Goal: Information Seeking & Learning: Learn about a topic

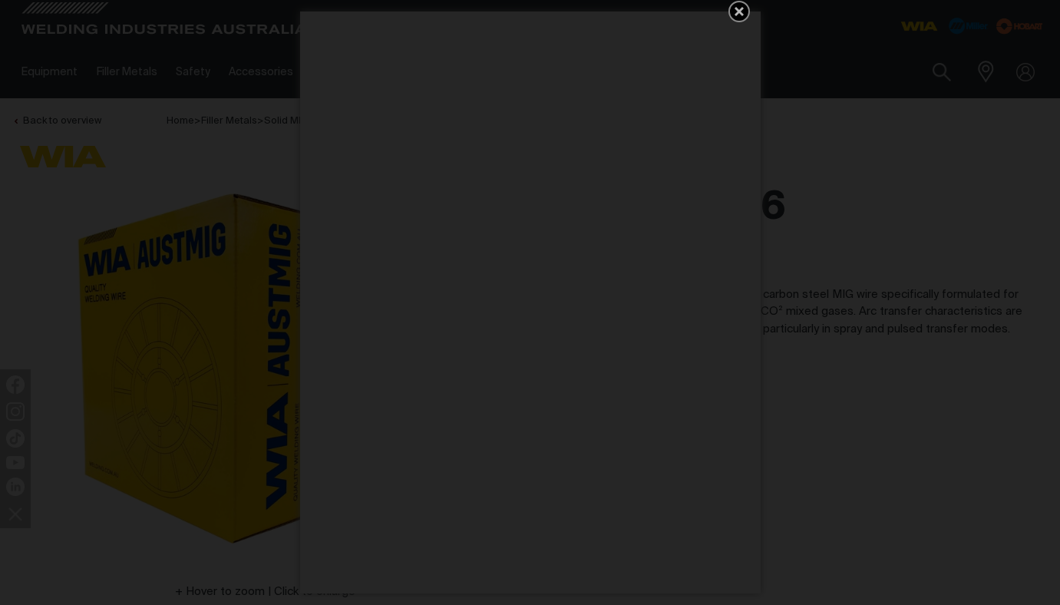
click at [739, 7] on icon "Get 5 WIA Welding Guides Free!" at bounding box center [739, 11] width 18 height 18
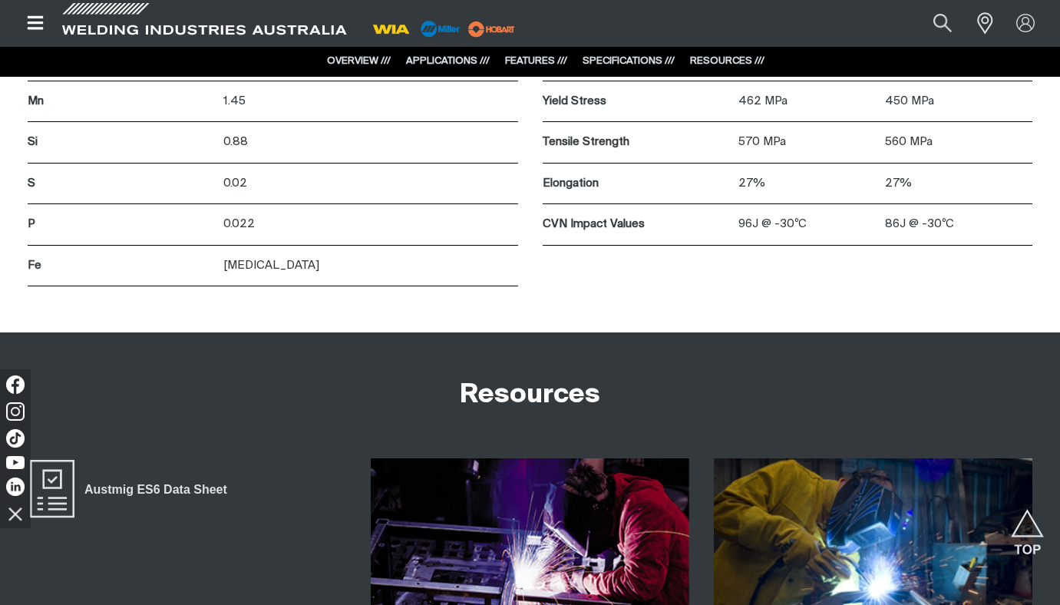
scroll to position [2039, 0]
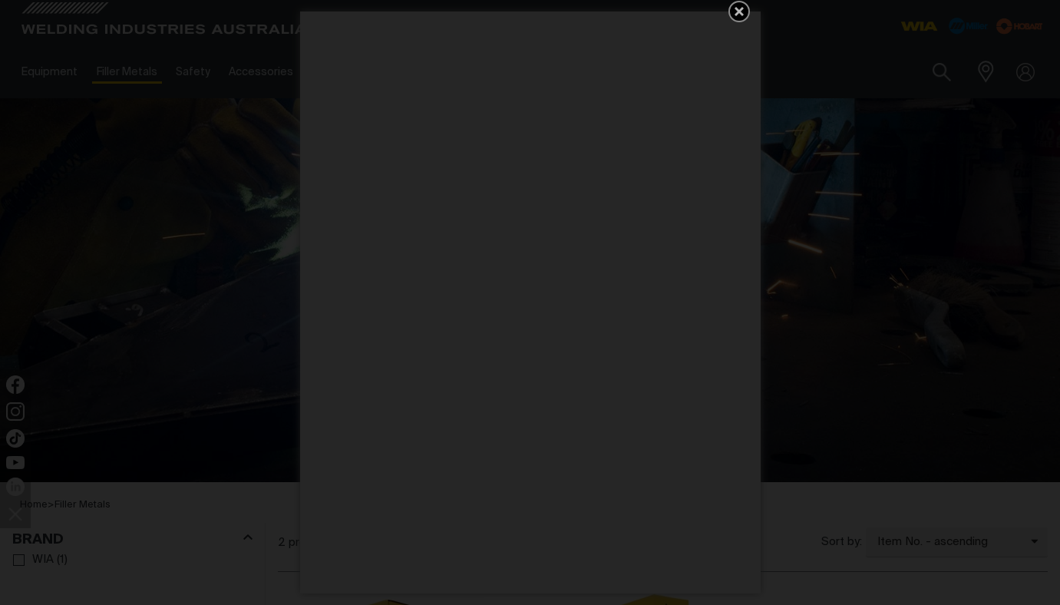
click at [737, 15] on icon "Get 5 WIA Welding Guides Free!" at bounding box center [739, 11] width 18 height 18
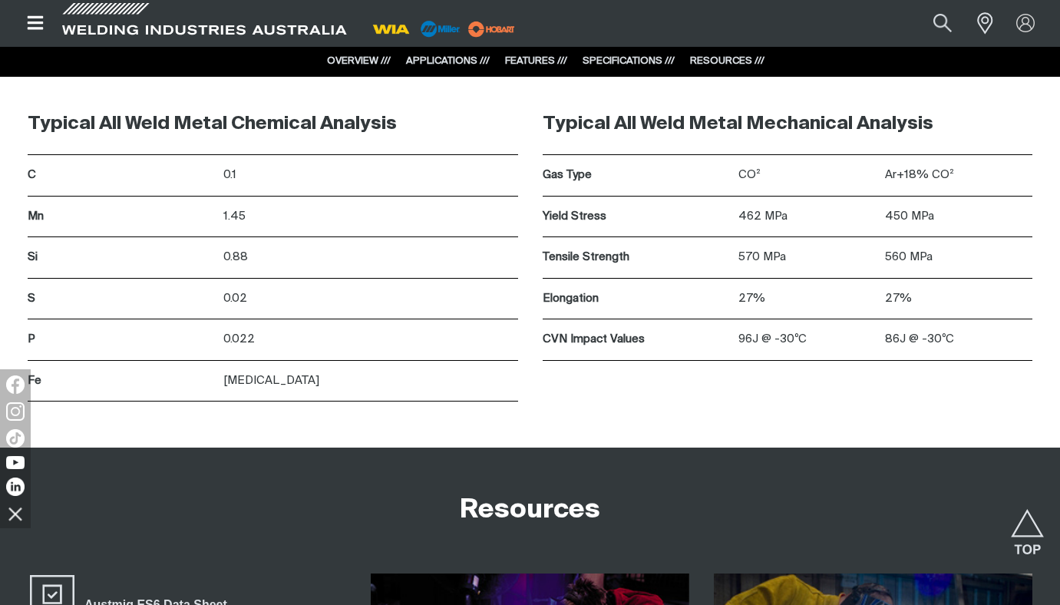
scroll to position [2258, 0]
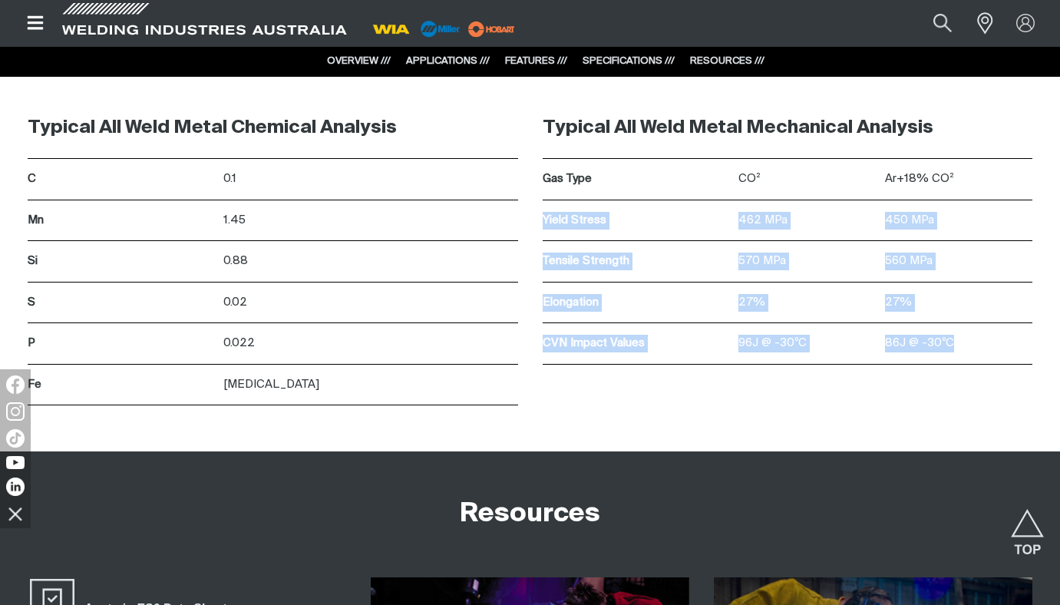
drag, startPoint x: 541, startPoint y: 218, endPoint x: 958, endPoint y: 348, distance: 436.4
click at [958, 348] on div "Typical All Weld Metal Mechanical Analysis Gas Type CO² Ar+18% CO² Yield Stress…" at bounding box center [787, 251] width 515 height 308
copy div "Yield Stress 462 MPa 450 MPa Tensile Strength 570 MPa 560 MPa Elongation 27% 27…"
click at [552, 177] on p "Gas Type" at bounding box center [637, 179] width 188 height 18
drag, startPoint x: 542, startPoint y: 177, endPoint x: 954, endPoint y: 342, distance: 443.9
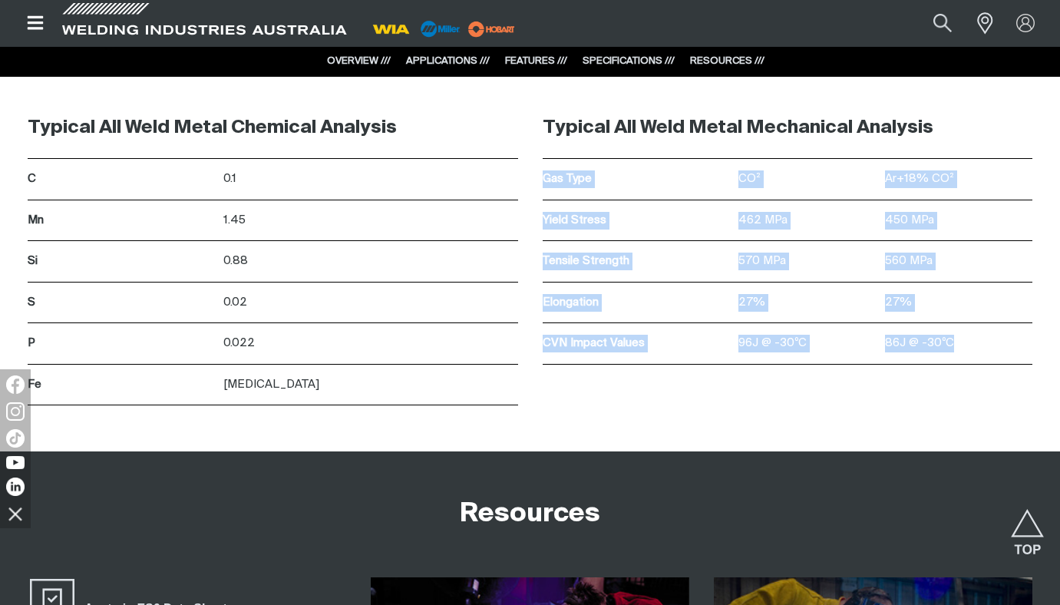
click at [954, 342] on div "Typical All Weld Metal Mechanical Analysis Gas Type CO² Ar+18% CO² Yield Stress…" at bounding box center [788, 230] width 490 height 267
copy div "Gas Type CO² Ar+18% CO² Yield Stress 462 MPa 450 MPa Tensile Strength 570 MPa 5…"
click at [797, 217] on p "462 MPa" at bounding box center [811, 221] width 147 height 18
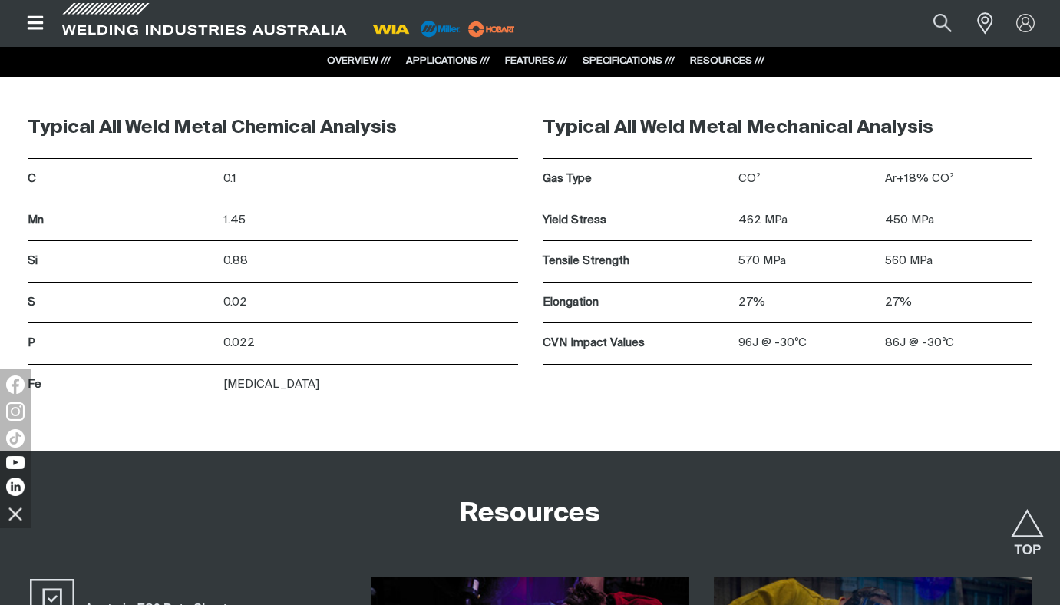
click at [776, 218] on p "462 MPa" at bounding box center [811, 221] width 147 height 18
click at [806, 217] on p "462 MPa" at bounding box center [811, 221] width 147 height 18
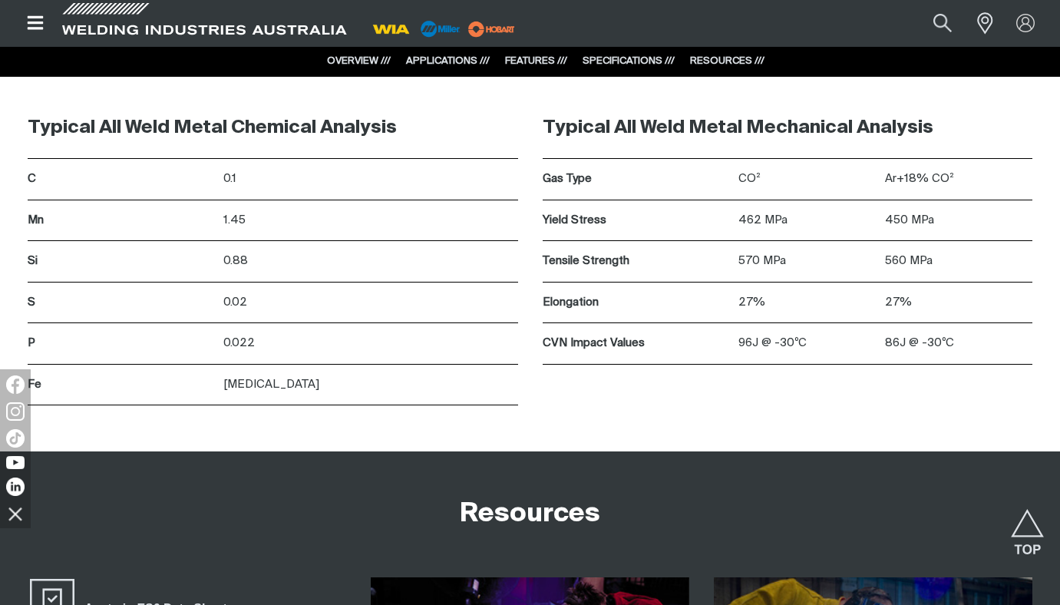
click at [806, 217] on p "462 MPa" at bounding box center [811, 221] width 147 height 18
click at [861, 220] on p "462 MPa" at bounding box center [811, 221] width 147 height 18
click at [873, 221] on p "462 MPa" at bounding box center [811, 221] width 147 height 18
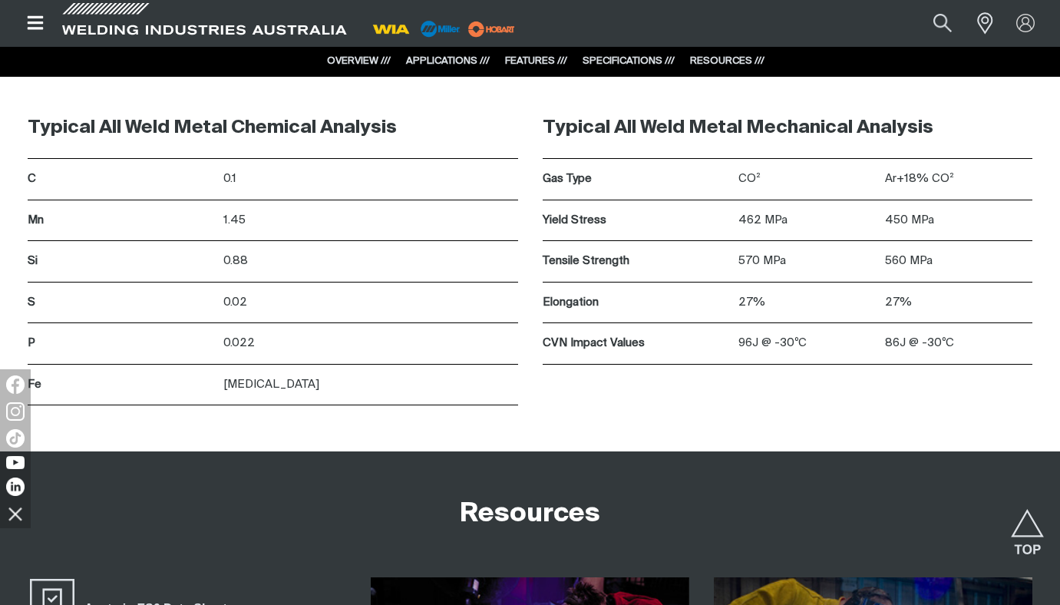
click at [873, 221] on p "462 MPa" at bounding box center [811, 221] width 147 height 18
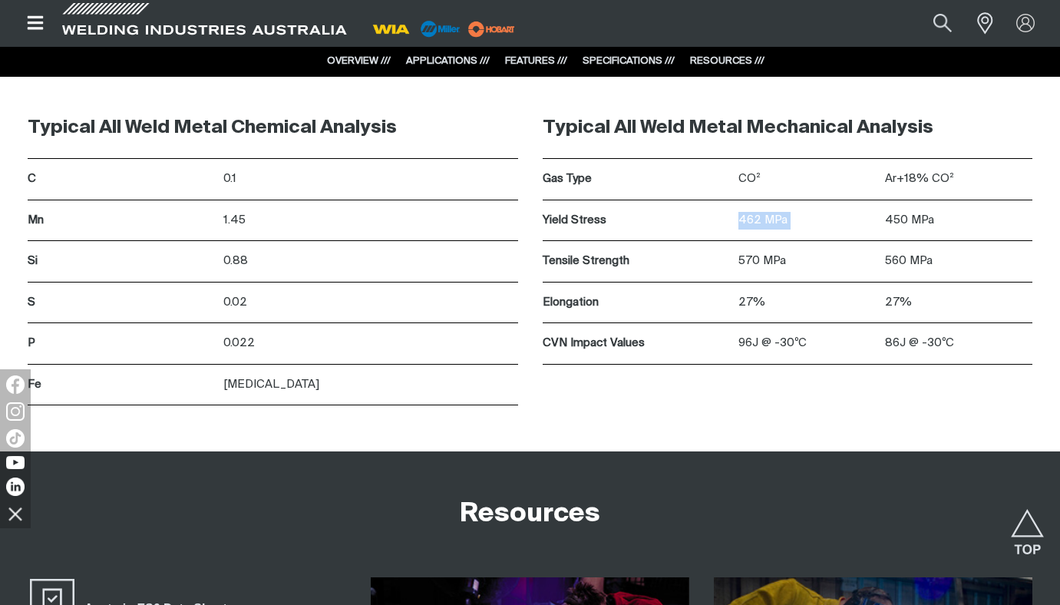
click at [867, 222] on p "462 MPa" at bounding box center [811, 221] width 147 height 18
click at [879, 221] on p "462 MPa" at bounding box center [811, 221] width 147 height 18
click at [898, 220] on p "450 MPa" at bounding box center [958, 221] width 147 height 18
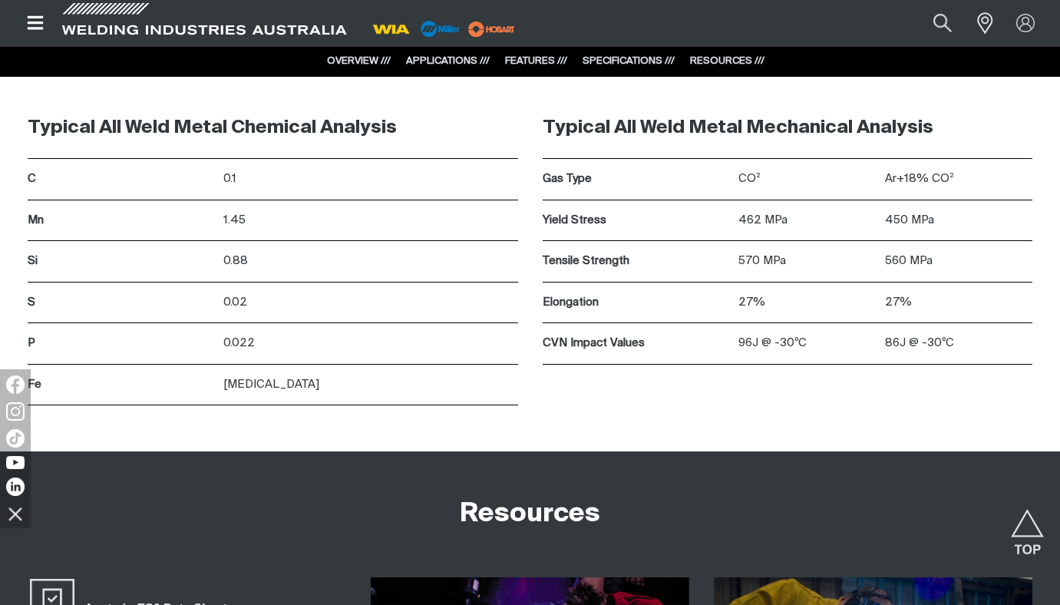
click at [898, 220] on p "450 MPa" at bounding box center [958, 221] width 147 height 18
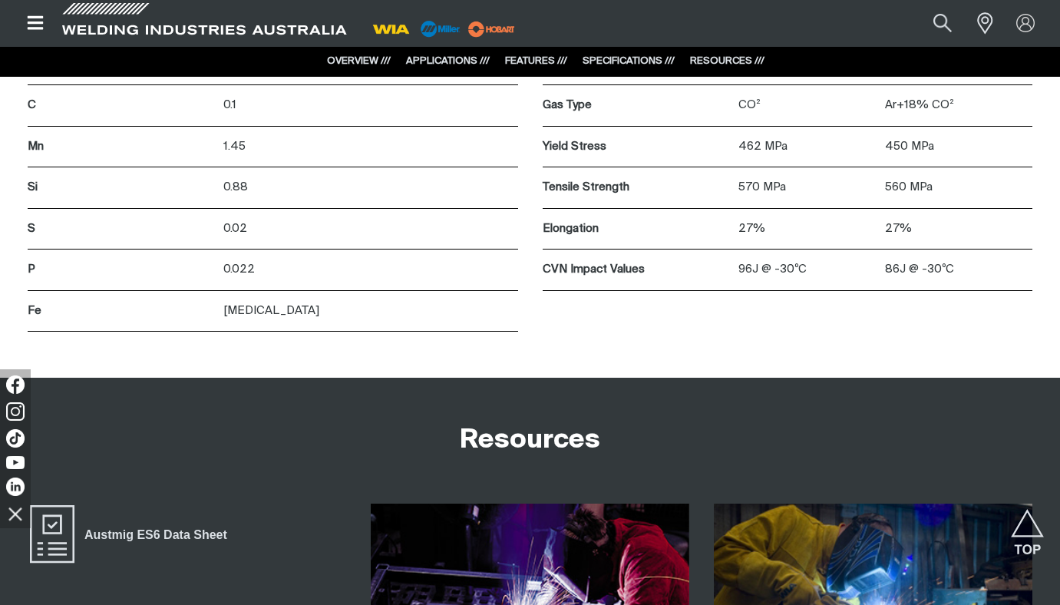
scroll to position [2253, 0]
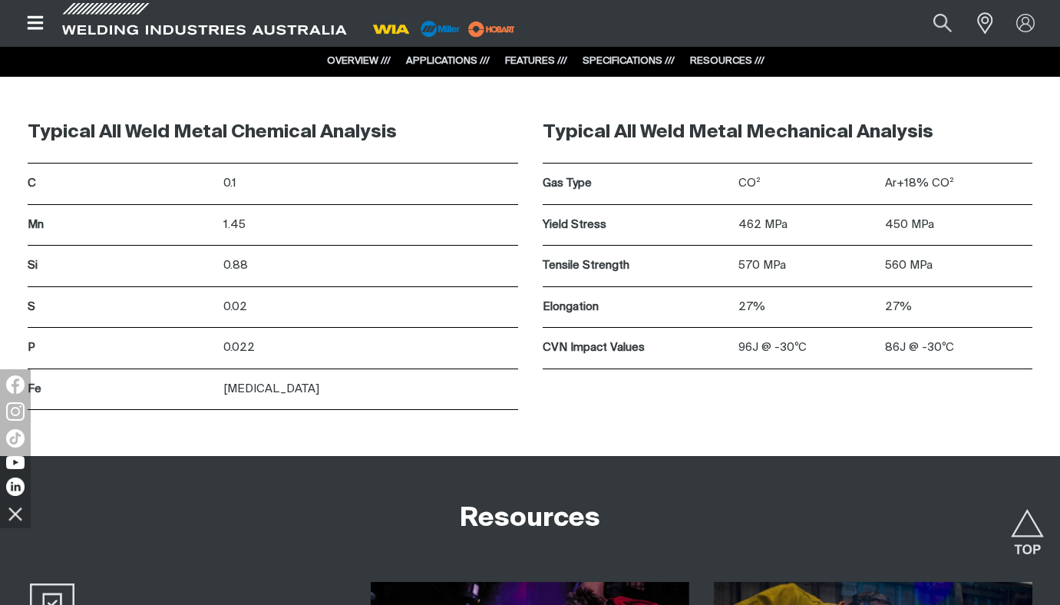
click at [756, 276] on div "570 MPa" at bounding box center [811, 266] width 147 height 41
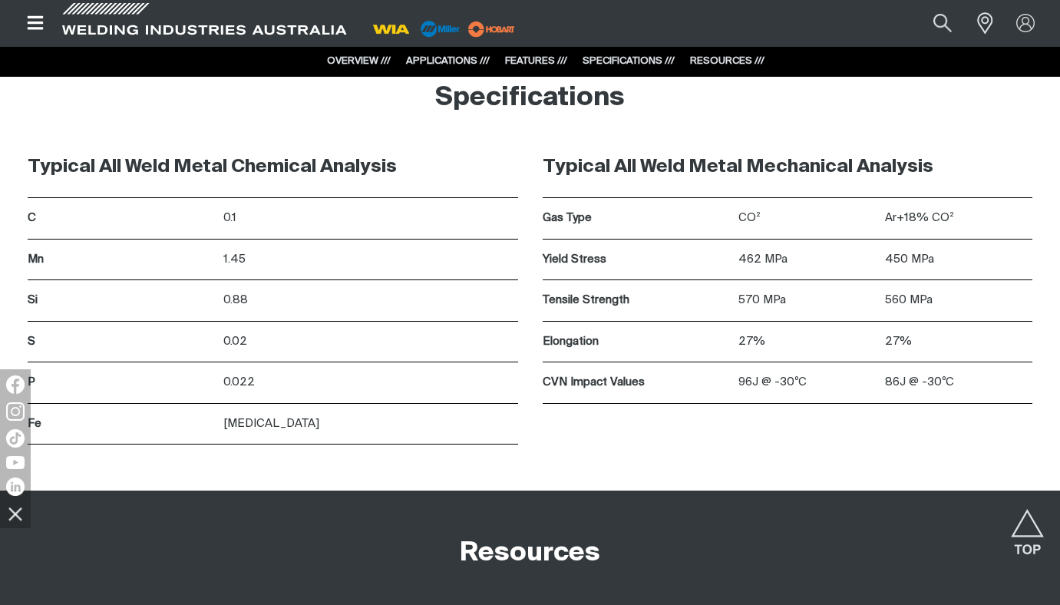
scroll to position [2239, 0]
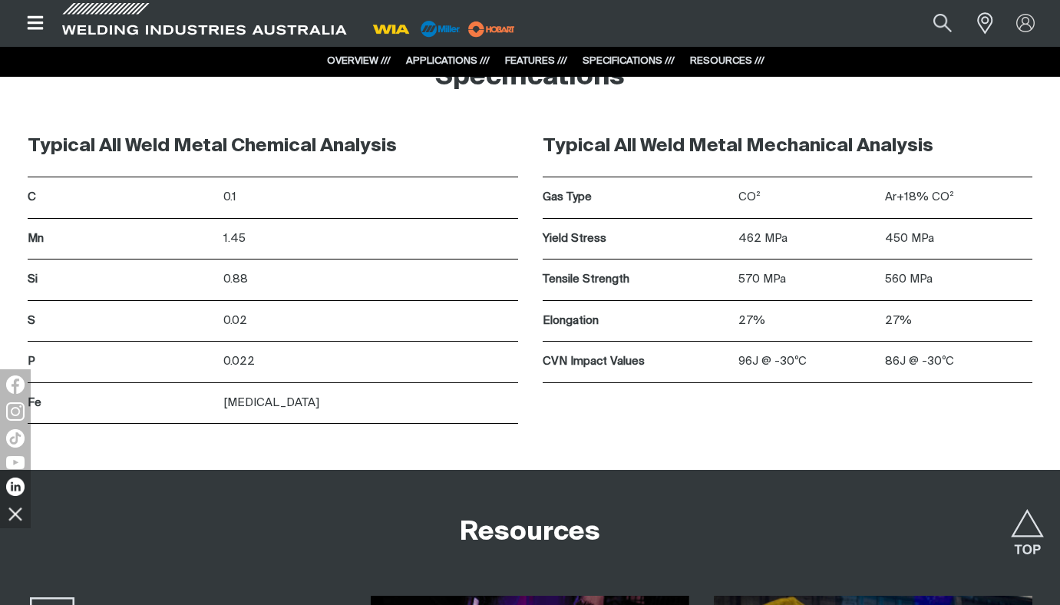
click at [779, 250] on div "462 MPa" at bounding box center [811, 239] width 147 height 41
click at [879, 251] on div "462 MPa" at bounding box center [811, 239] width 147 height 41
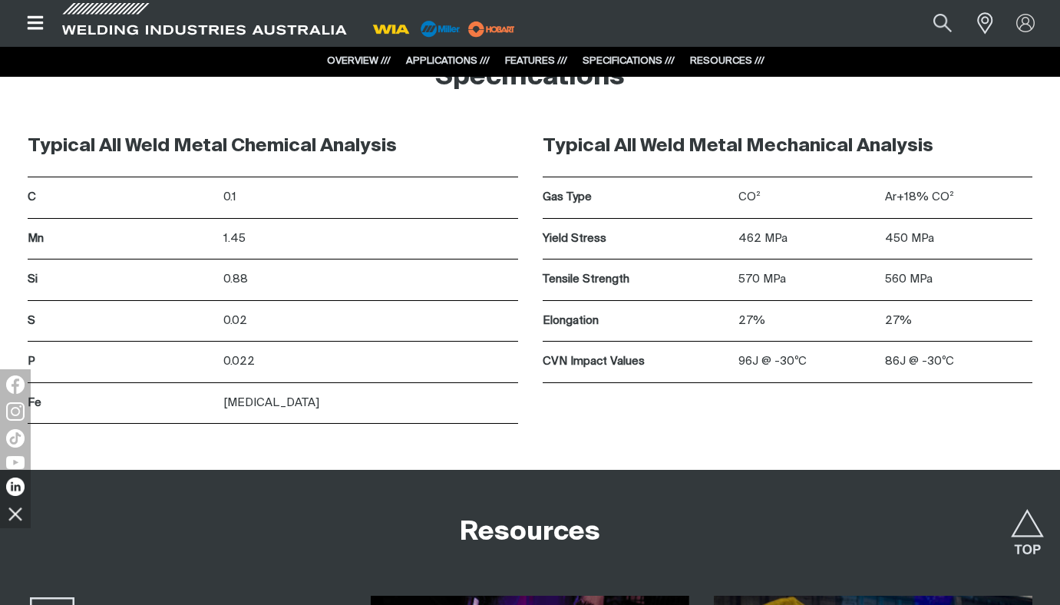
click at [879, 251] on div "462 MPa" at bounding box center [811, 239] width 147 height 41
click at [886, 252] on div "450 MPa" at bounding box center [958, 239] width 147 height 41
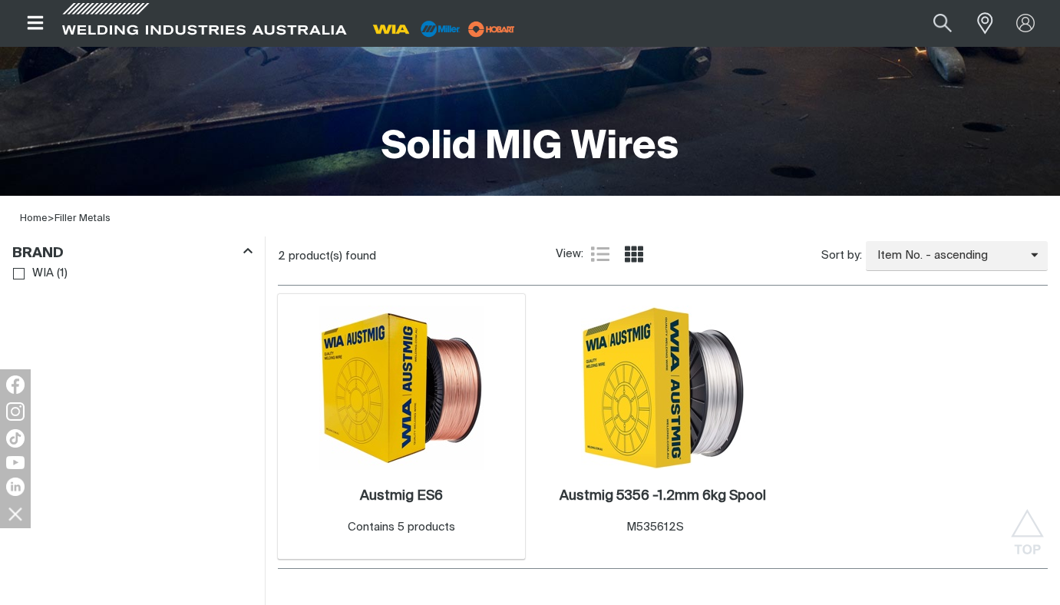
scroll to position [475, 0]
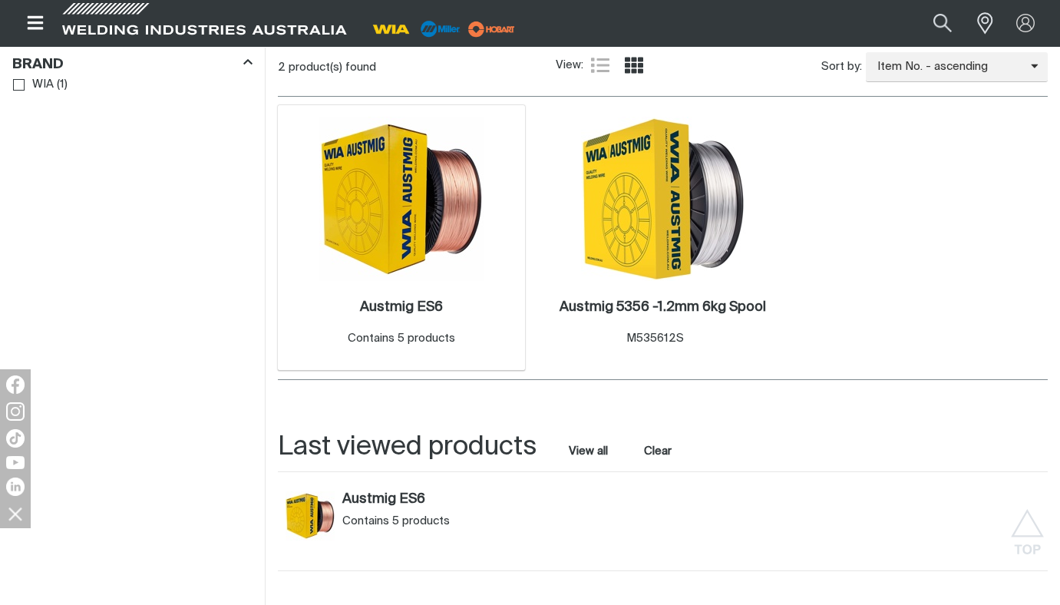
click at [315, 234] on div "1 Austmig ES6 . Contains 5 products" at bounding box center [401, 238] width 247 height 266
click at [367, 222] on img at bounding box center [401, 199] width 164 height 164
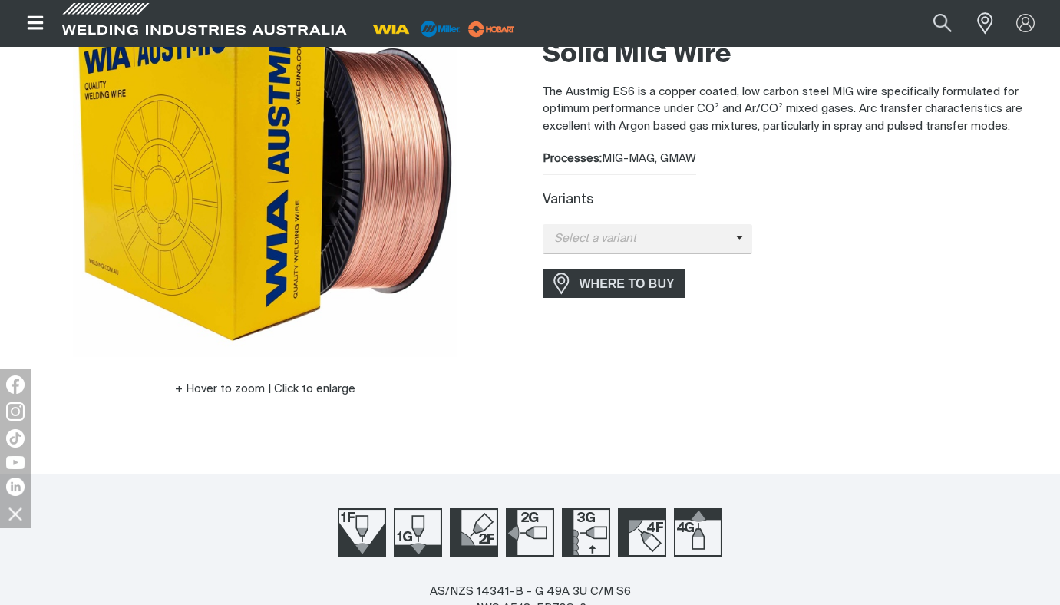
scroll to position [91, 0]
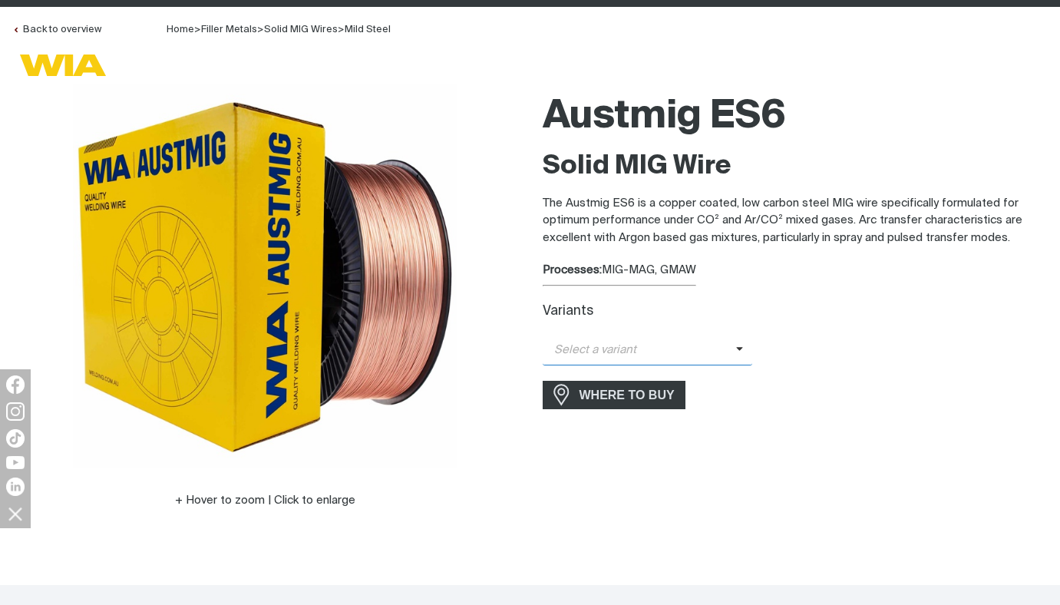
click at [607, 354] on span "Select a variant" at bounding box center [639, 350] width 193 height 18
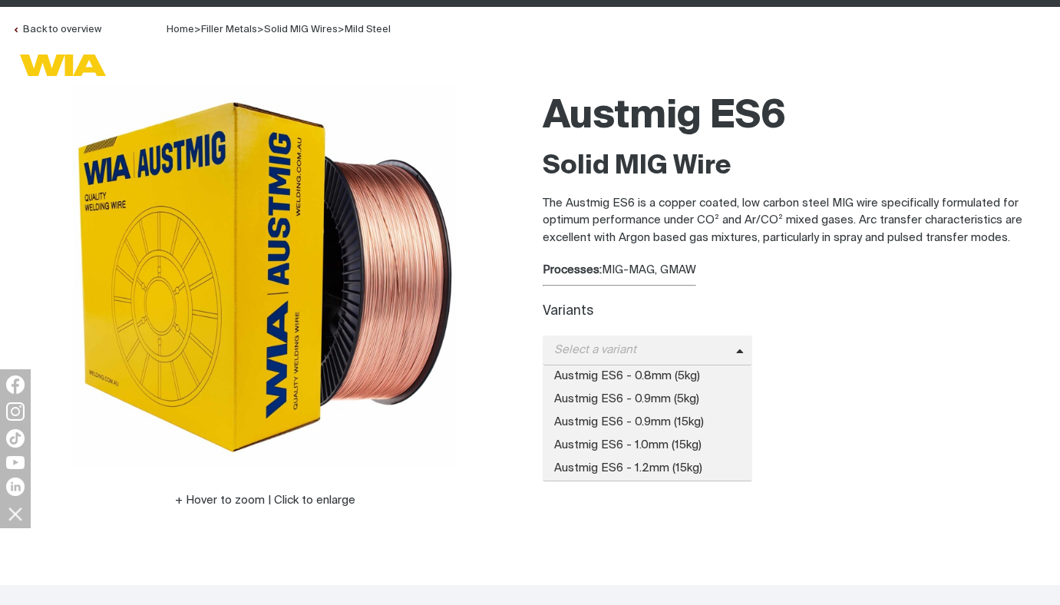
click at [480, 299] on div at bounding box center [265, 276] width 506 height 384
